Goal: Task Accomplishment & Management: Manage account settings

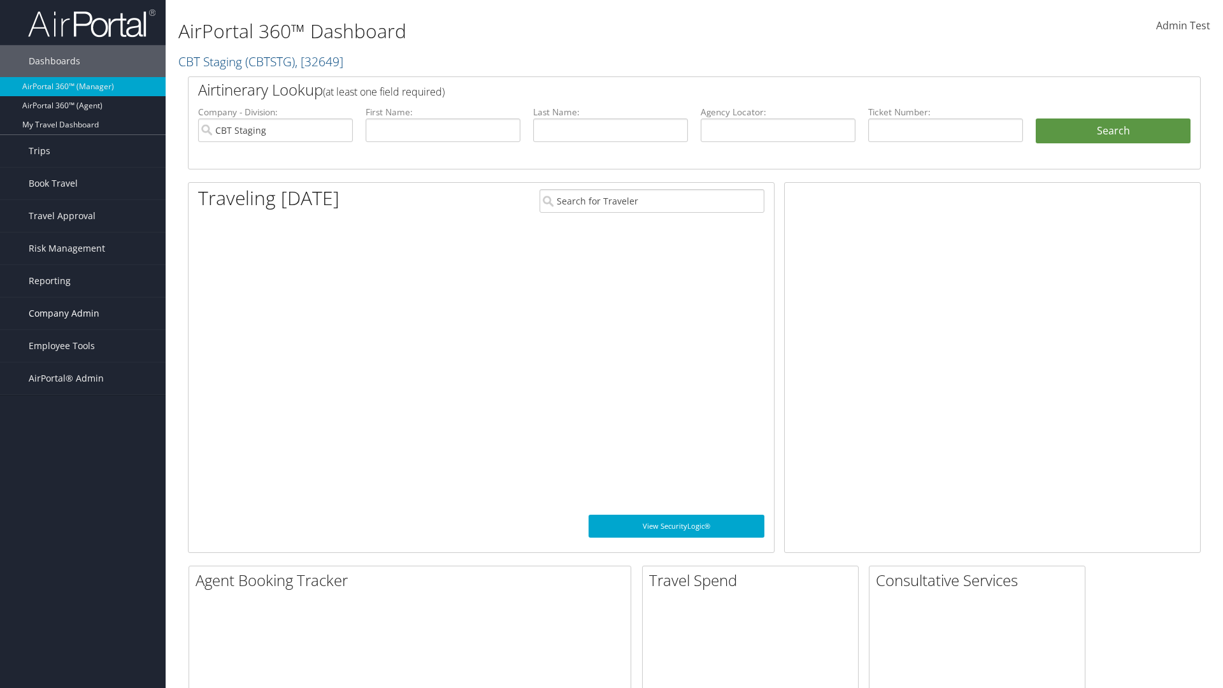
click at [83, 313] on span "Company Admin" at bounding box center [64, 313] width 71 height 32
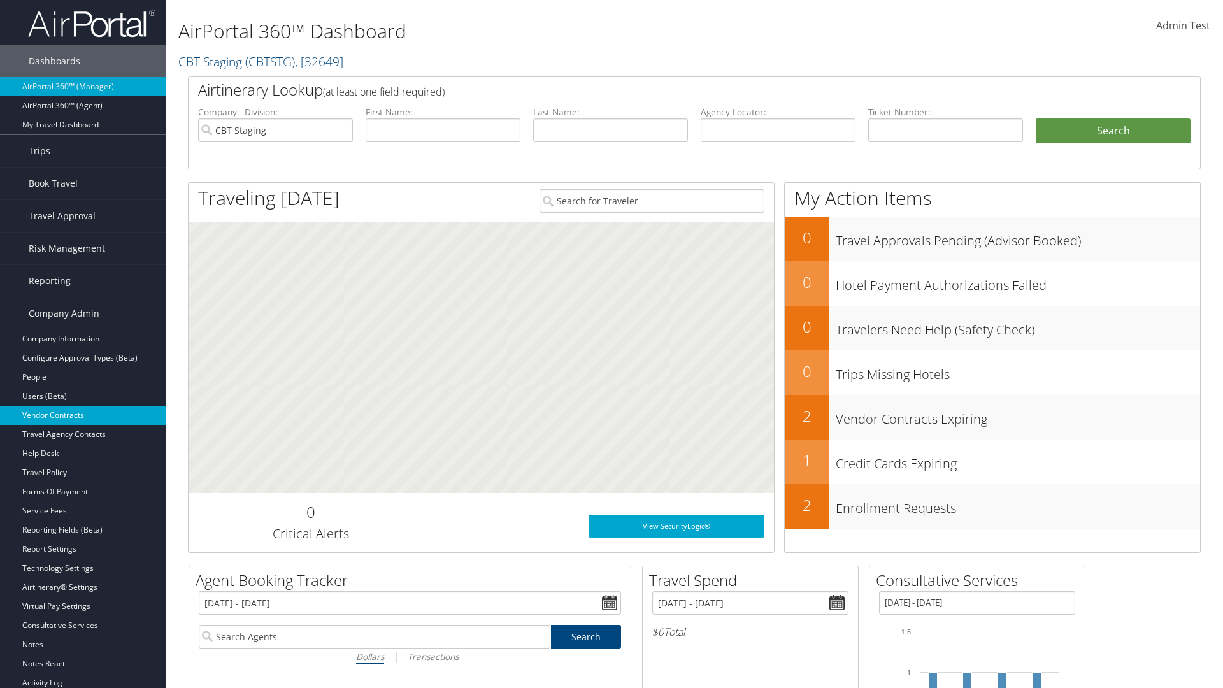
click at [83, 415] on link "Vendor Contracts" at bounding box center [83, 415] width 166 height 19
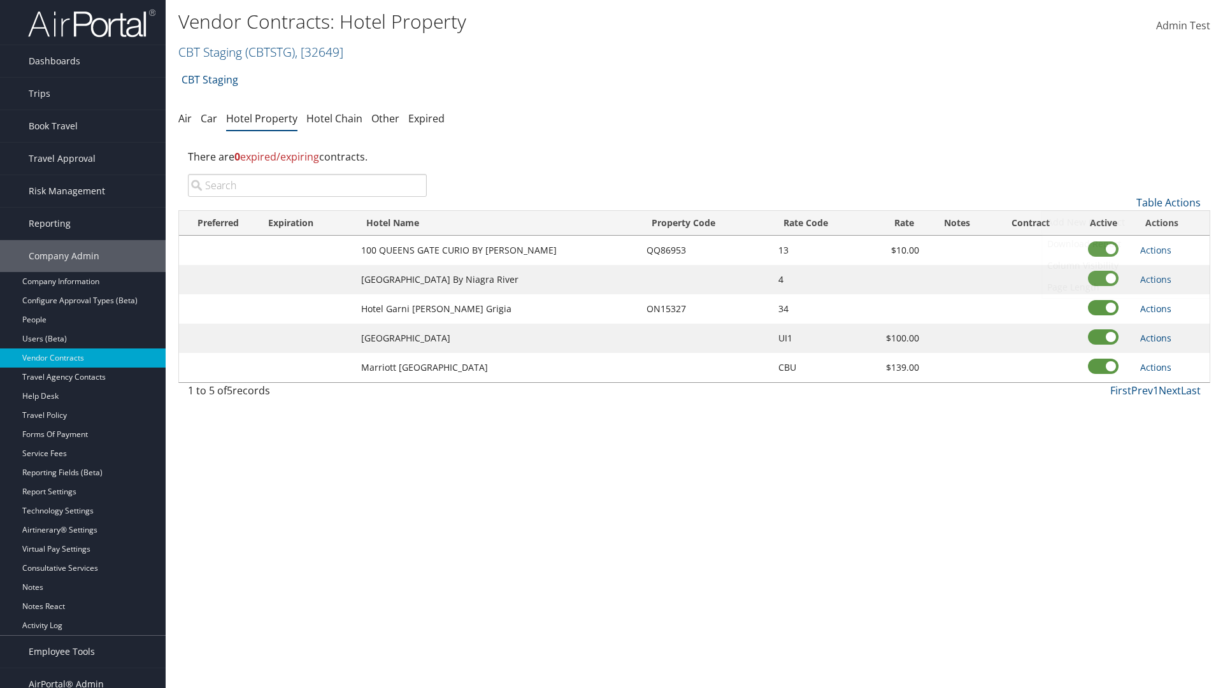
click at [1125, 222] on link "Add New Contract" at bounding box center [1125, 222] width 167 height 22
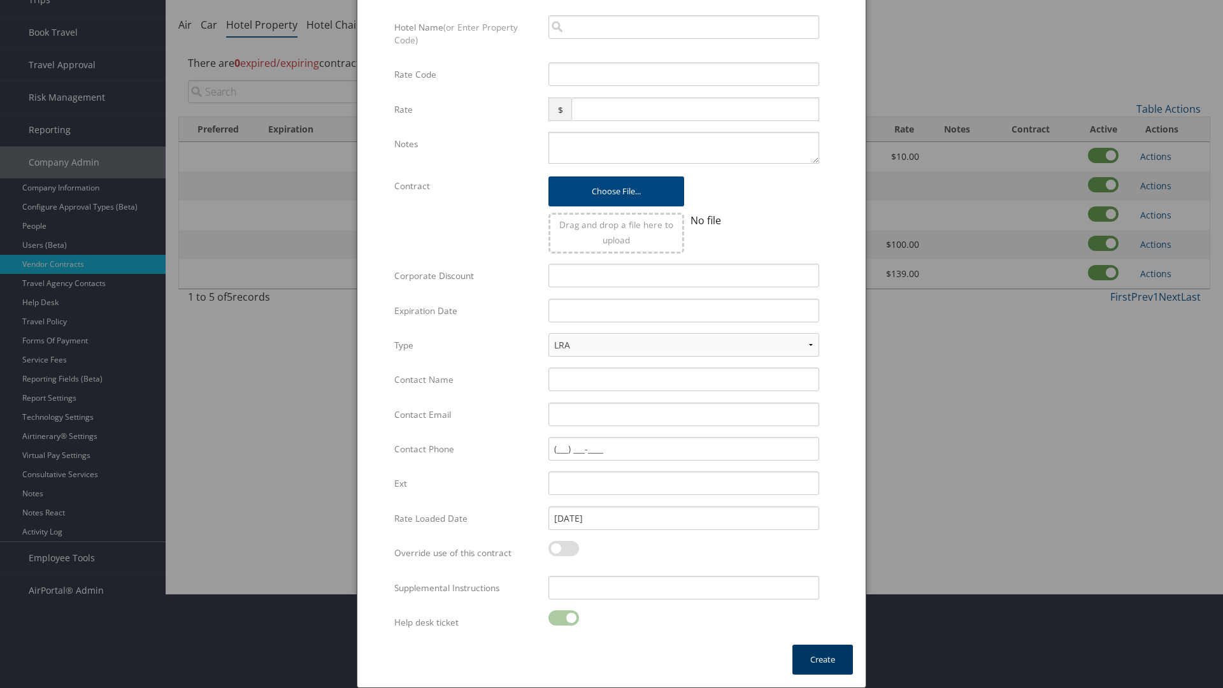
click at [822, 659] on button "Create" at bounding box center [822, 659] width 60 height 30
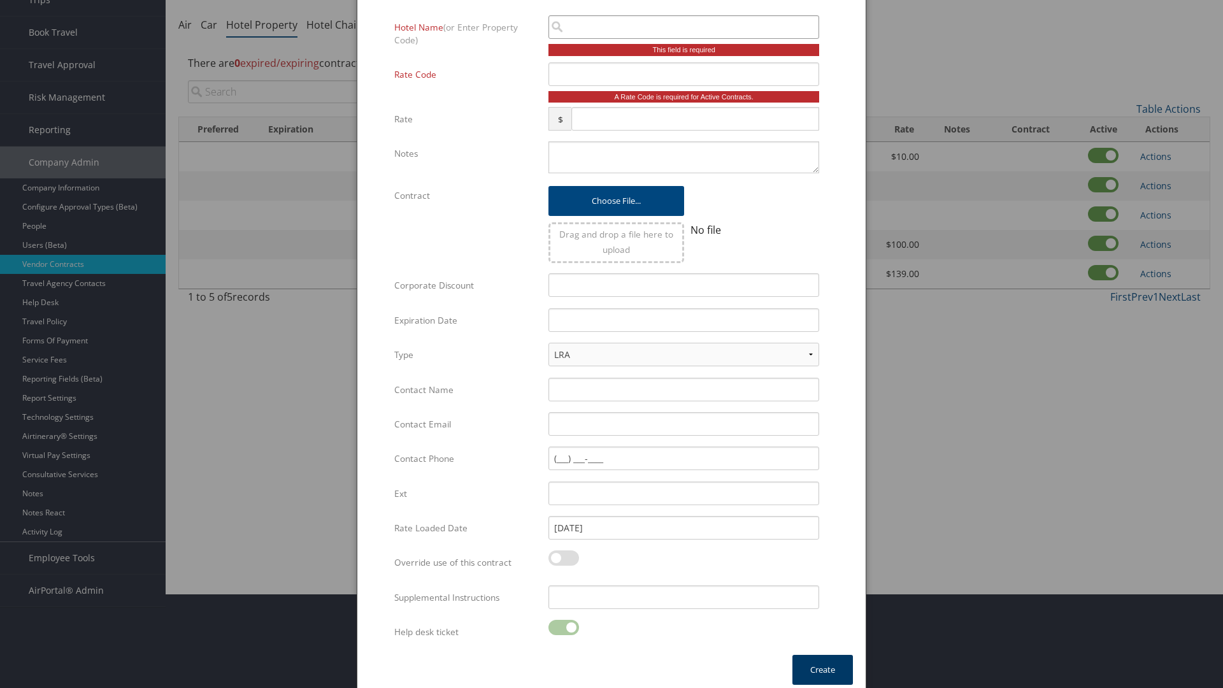
scroll to position [85, 0]
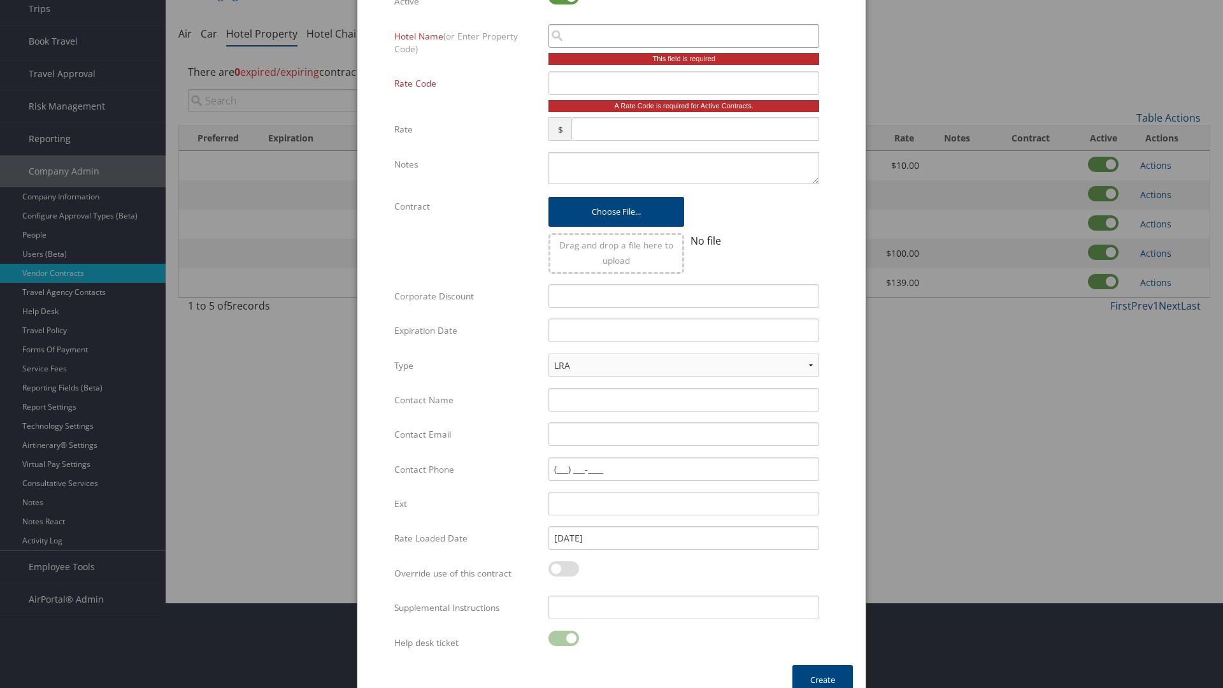
click at [683, 36] on input "search" at bounding box center [683, 36] width 271 height 24
type input "Calif"
